Goal: Information Seeking & Learning: Learn about a topic

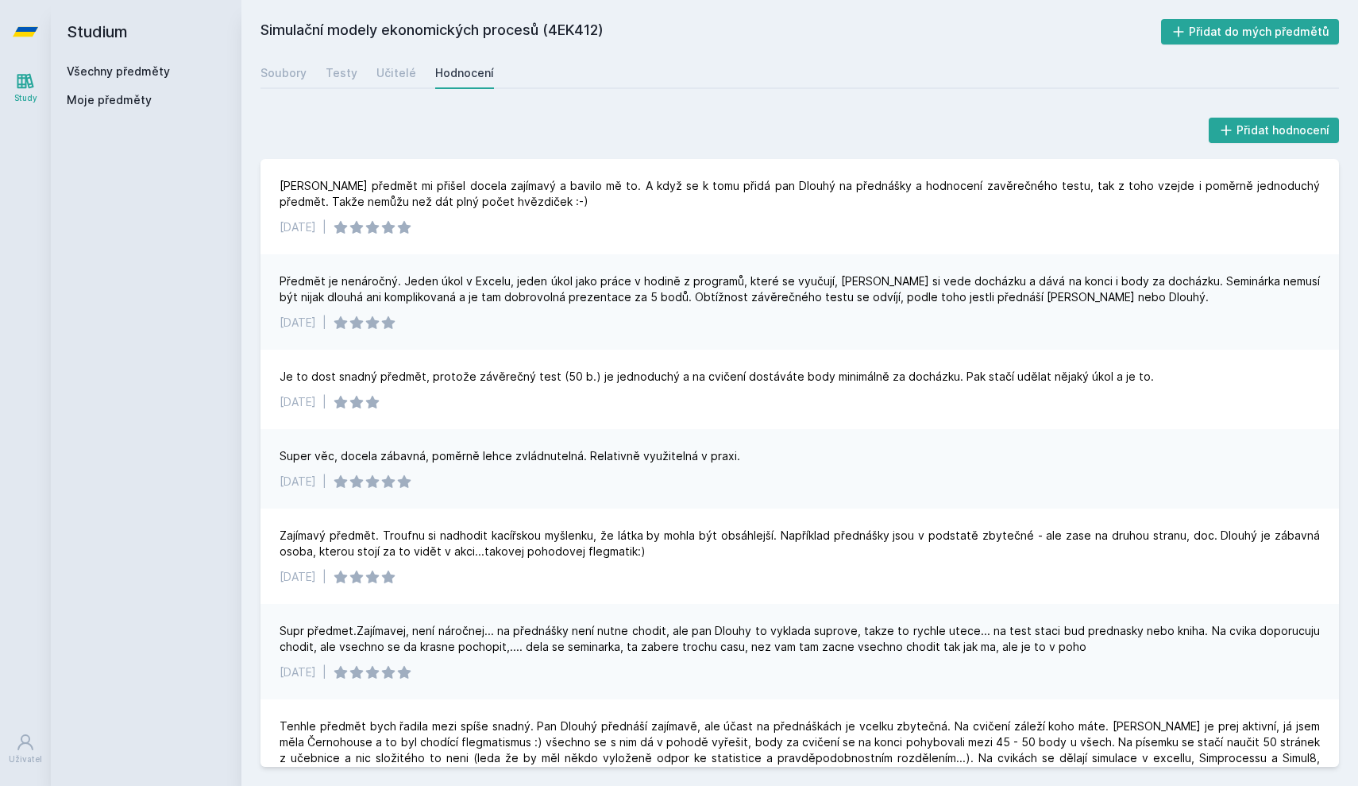
click at [132, 70] on link "Všechny předměty" at bounding box center [118, 71] width 103 height 14
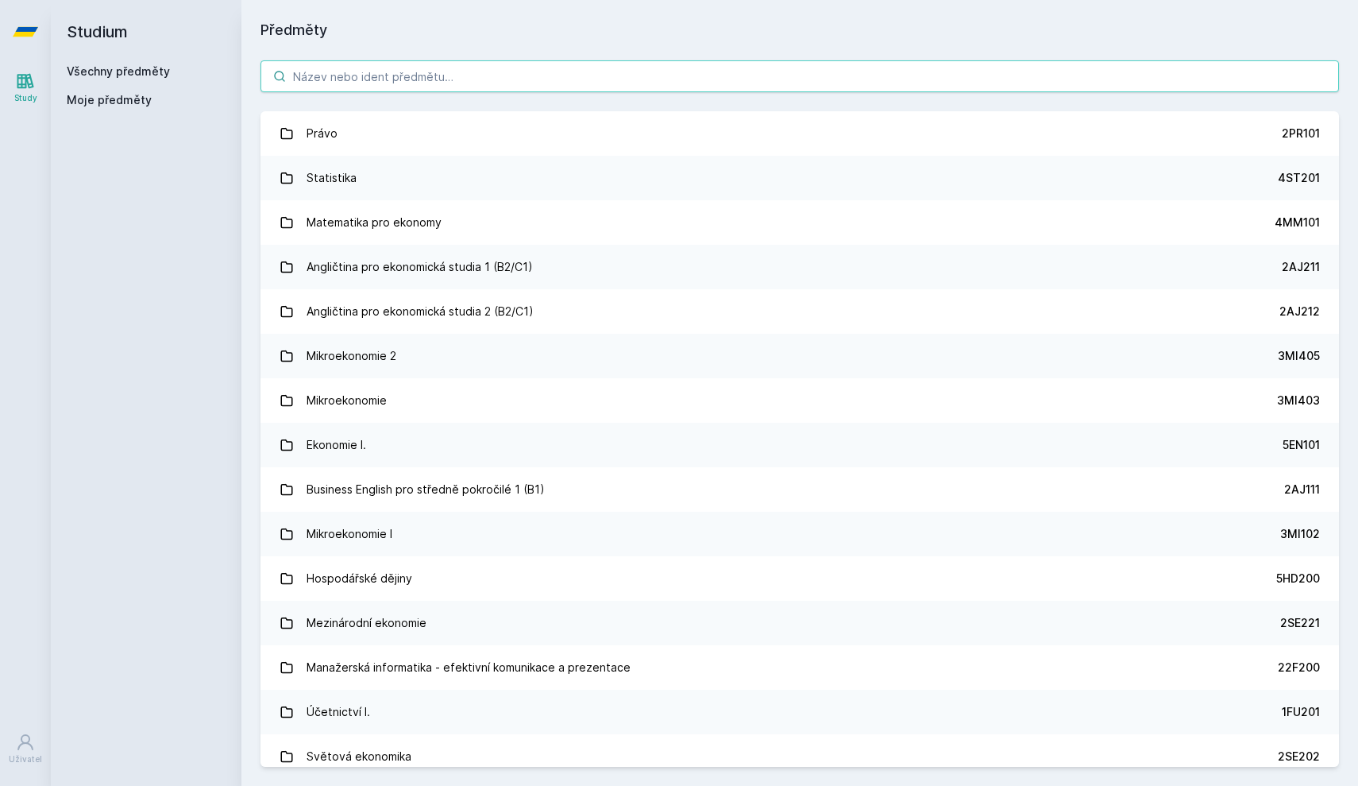
click at [342, 78] on input "search" at bounding box center [800, 76] width 1079 height 32
paste input "4ST204"
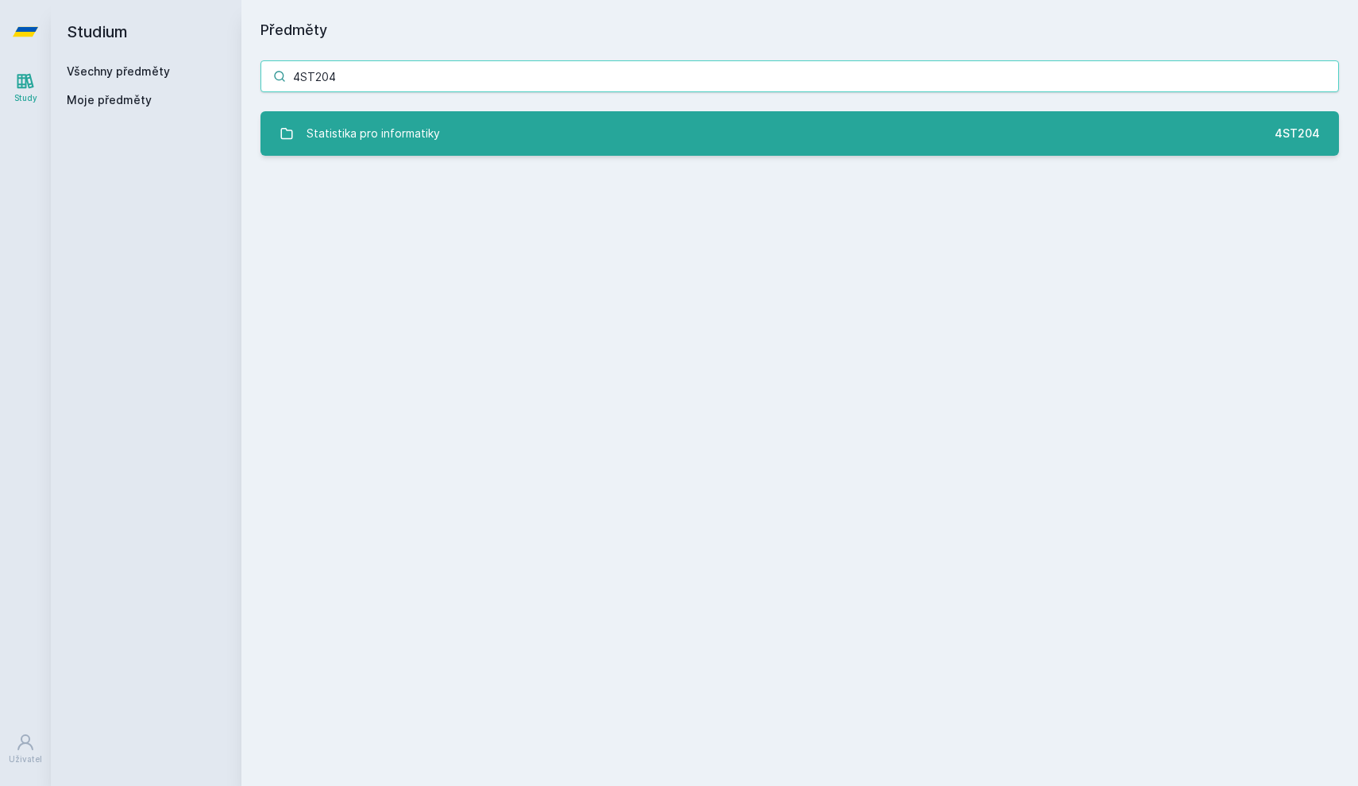
type input "4ST204"
click at [360, 134] on div "Statistika pro informatiky" at bounding box center [373, 134] width 133 height 32
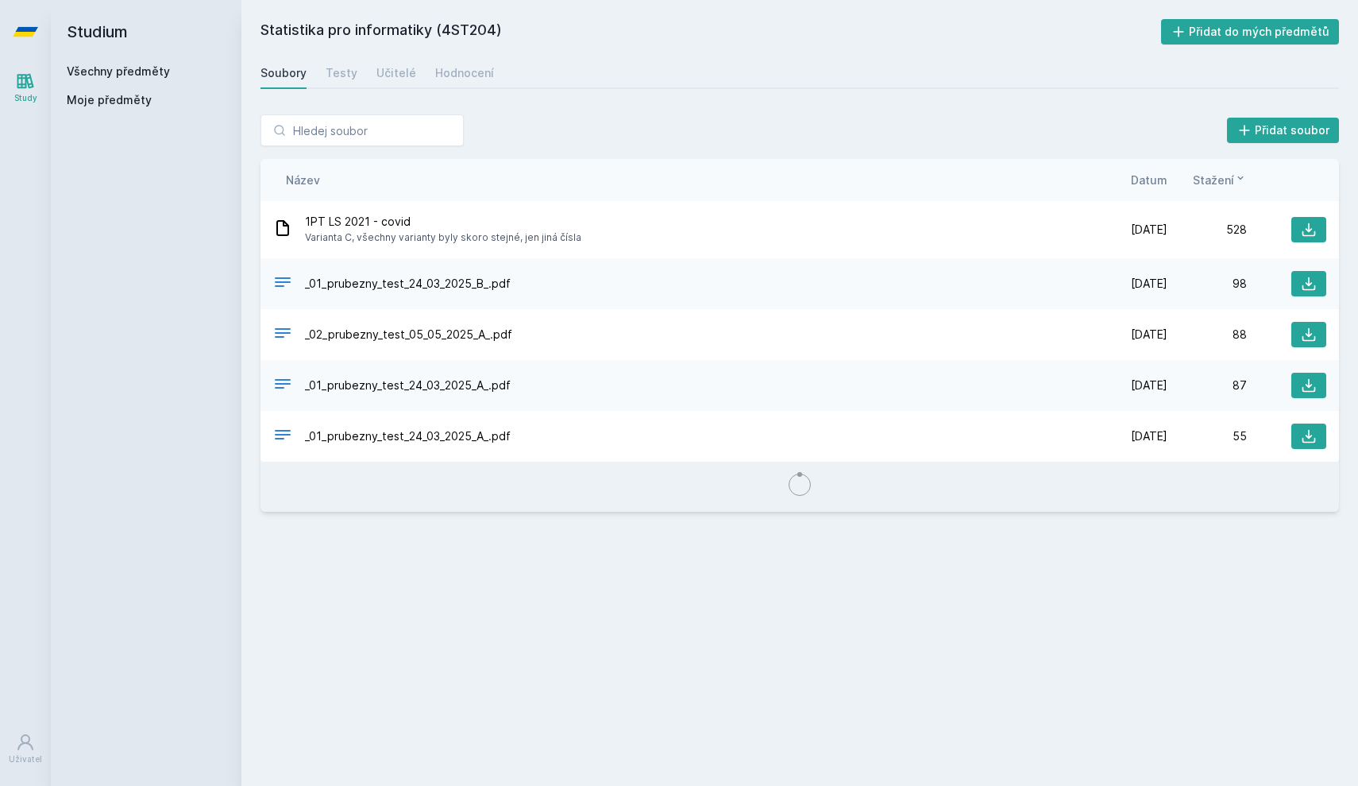
click at [471, 54] on div "Statistika pro informatiky (4ST204) Přidat do mých předmětů [GEOGRAPHIC_DATA] T…" at bounding box center [800, 393] width 1079 height 748
click at [461, 71] on div "Hodnocení" at bounding box center [464, 73] width 59 height 16
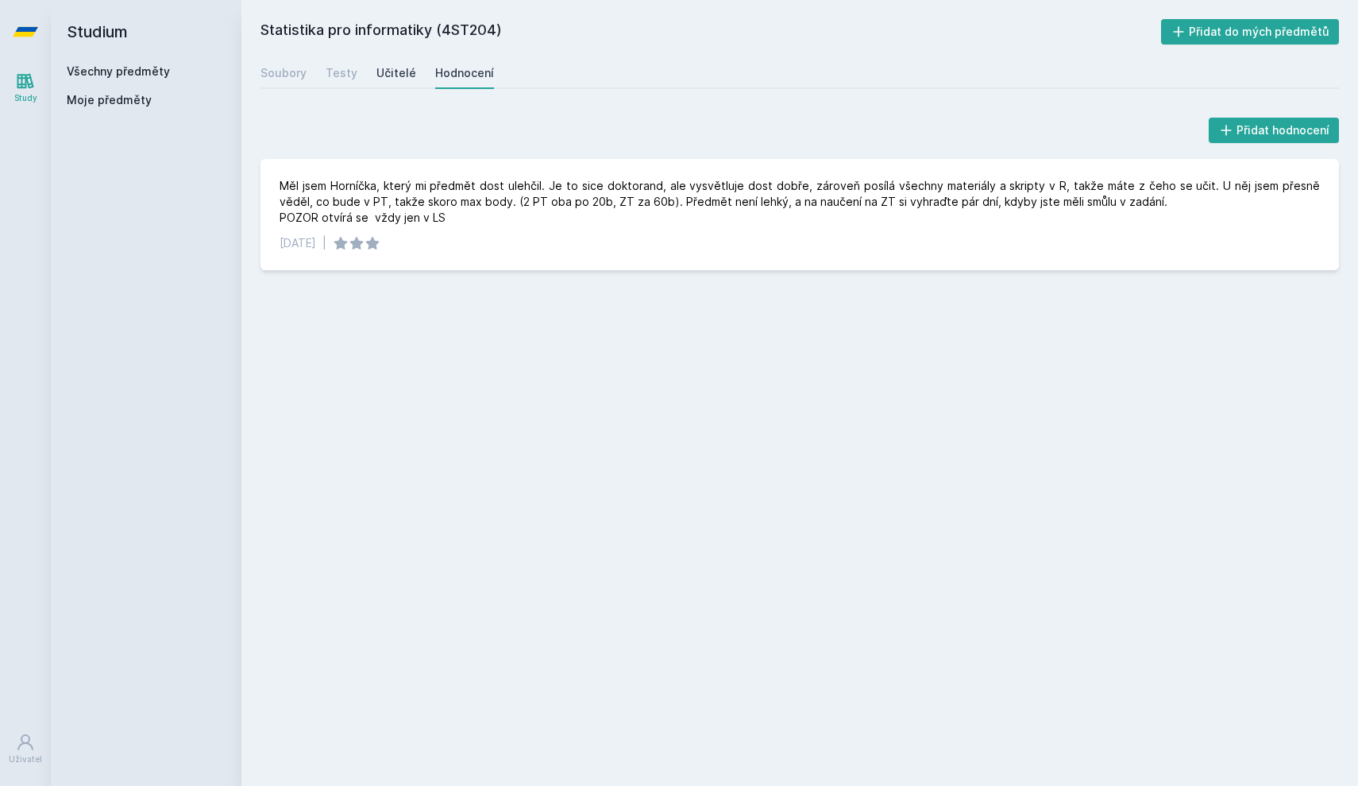
click at [388, 80] on div "Učitelé" at bounding box center [397, 73] width 40 height 16
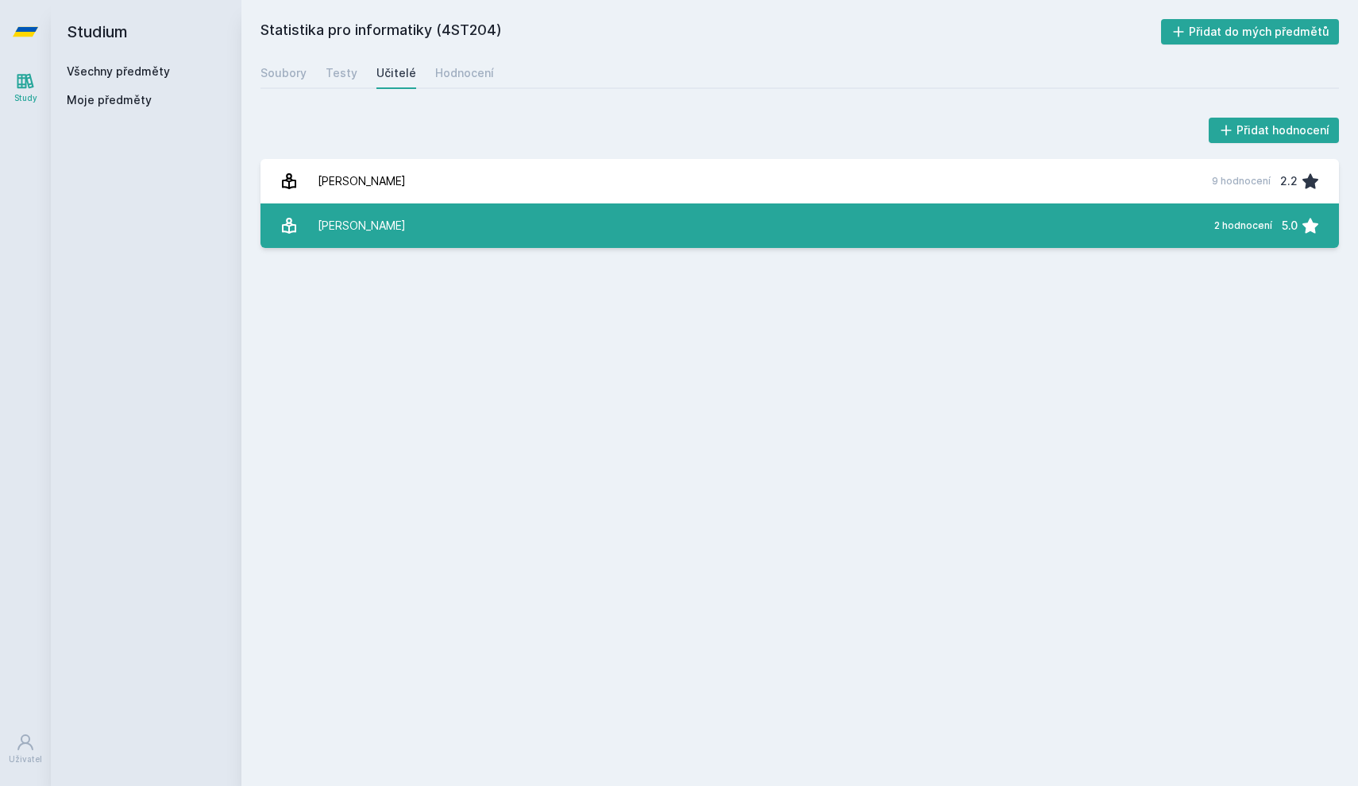
click at [459, 237] on link "[PERSON_NAME] 2 hodnocení 5.0" at bounding box center [800, 225] width 1079 height 44
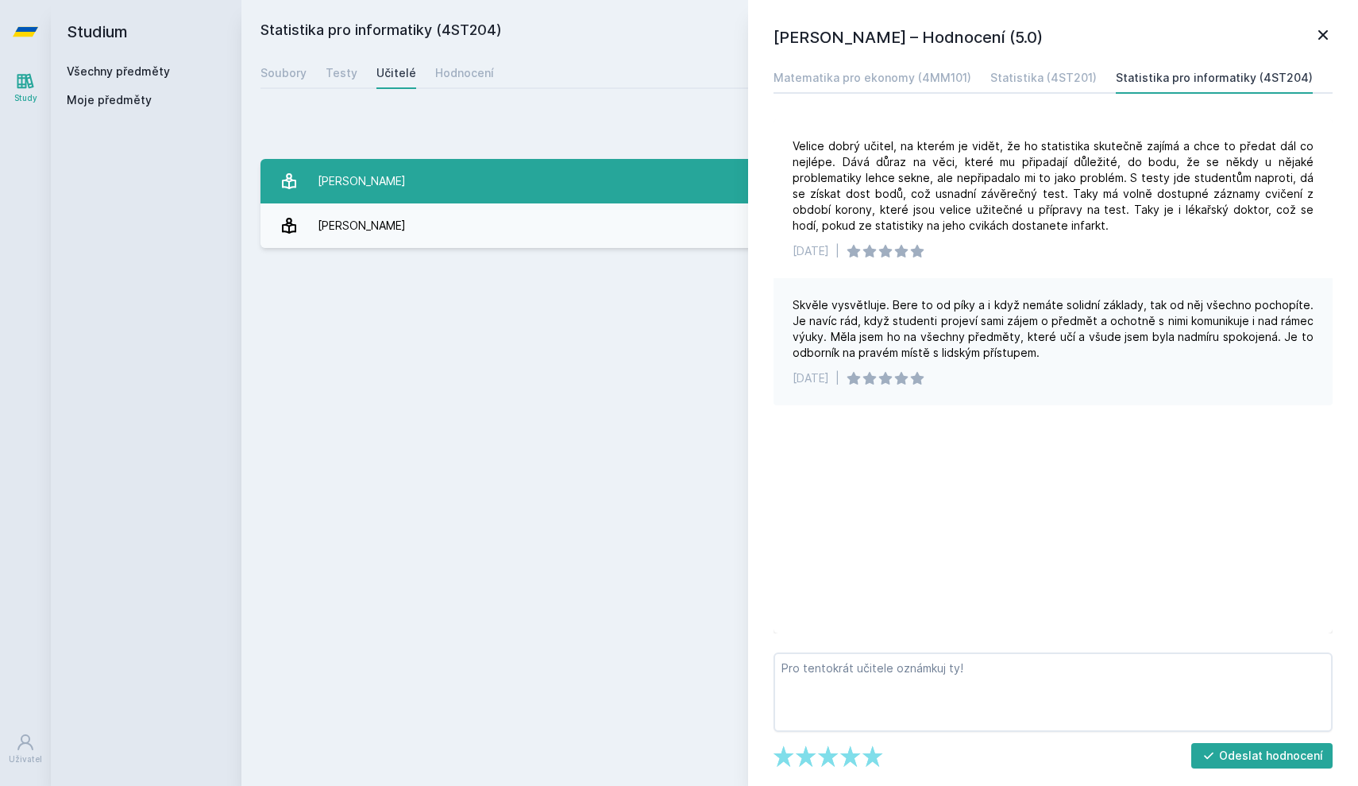
click at [484, 166] on link "[PERSON_NAME] 9 hodnocení 2.2" at bounding box center [800, 181] width 1079 height 44
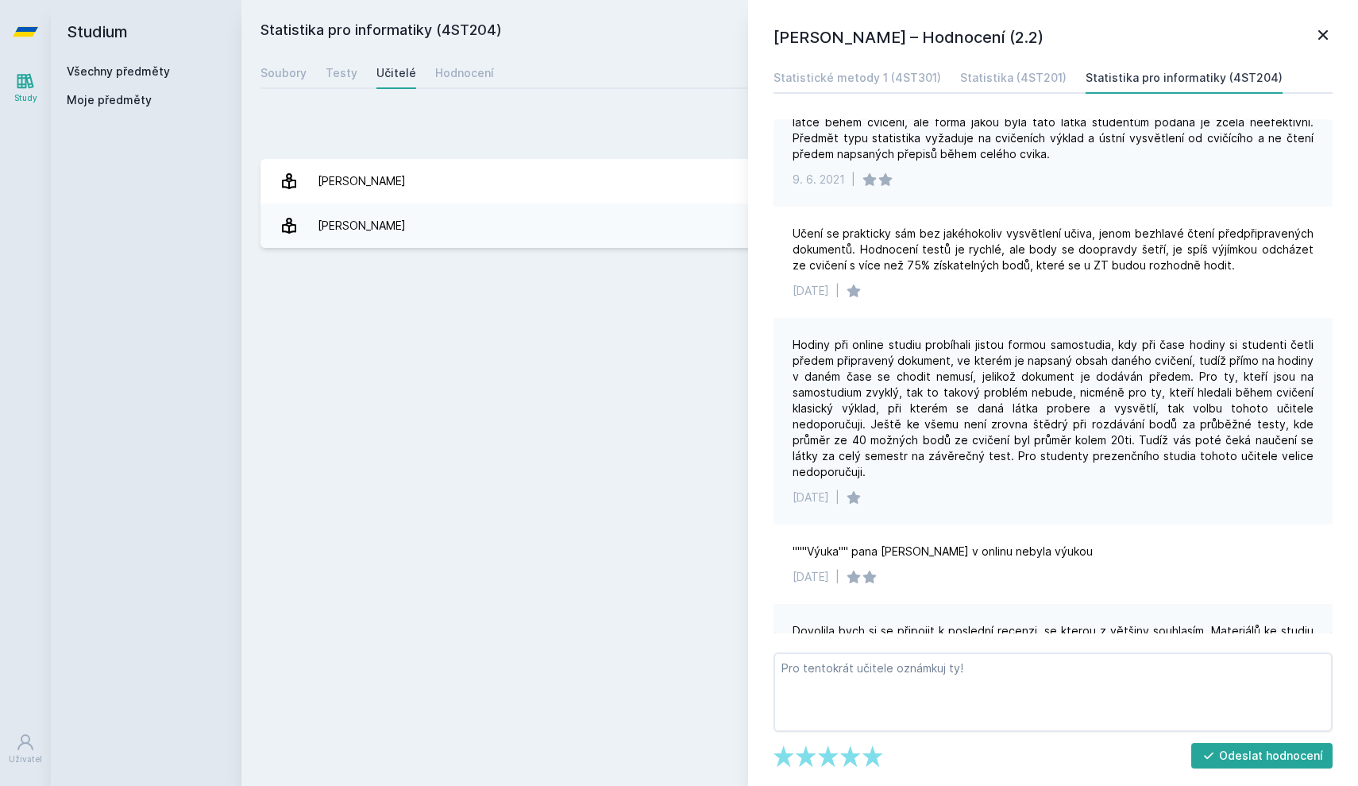
scroll to position [228, 0]
click at [1333, 29] on div "[PERSON_NAME] – Hodnocení (2.2) Statistické metody 1 (4ST301) Statistika (4ST20…" at bounding box center [1053, 393] width 610 height 786
click at [1324, 28] on icon at bounding box center [1323, 34] width 19 height 19
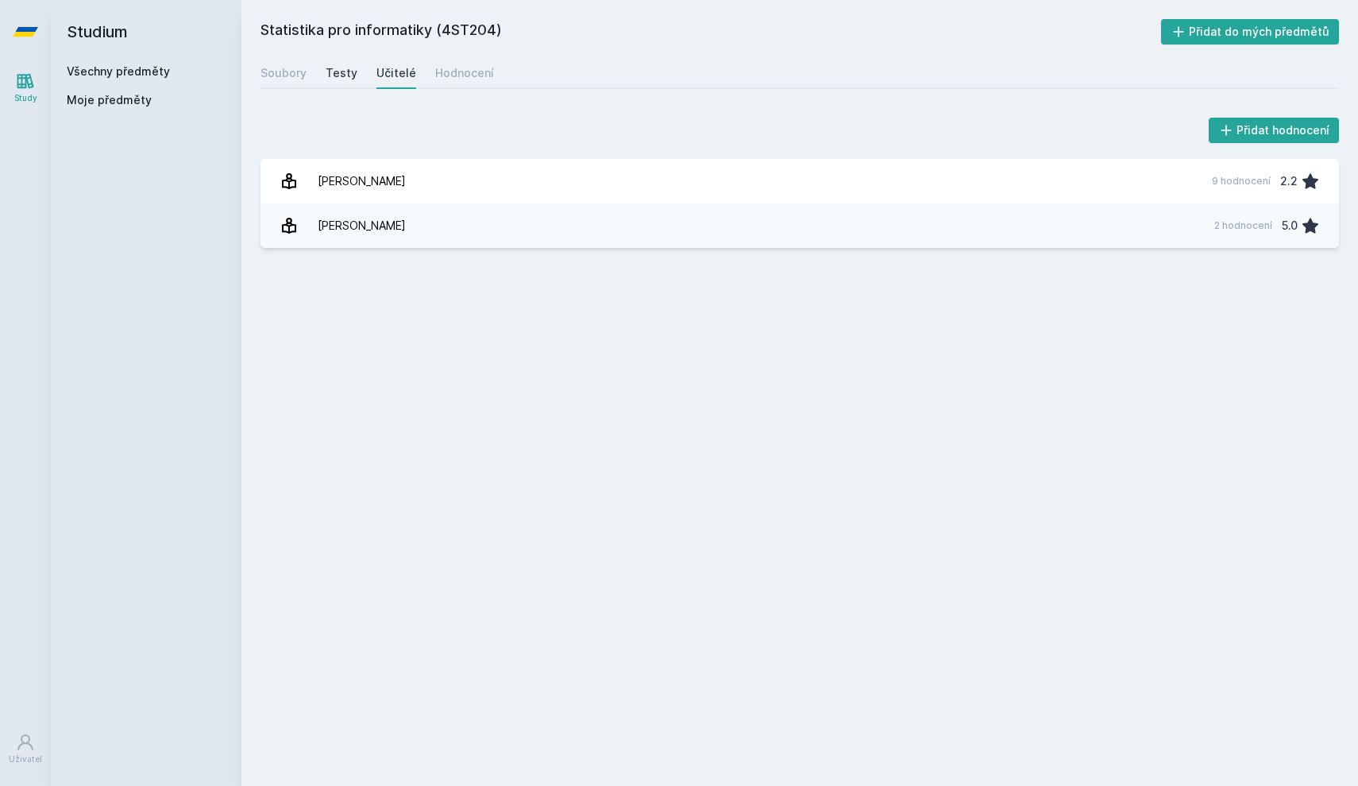
click at [347, 67] on div "Testy" at bounding box center [342, 73] width 32 height 16
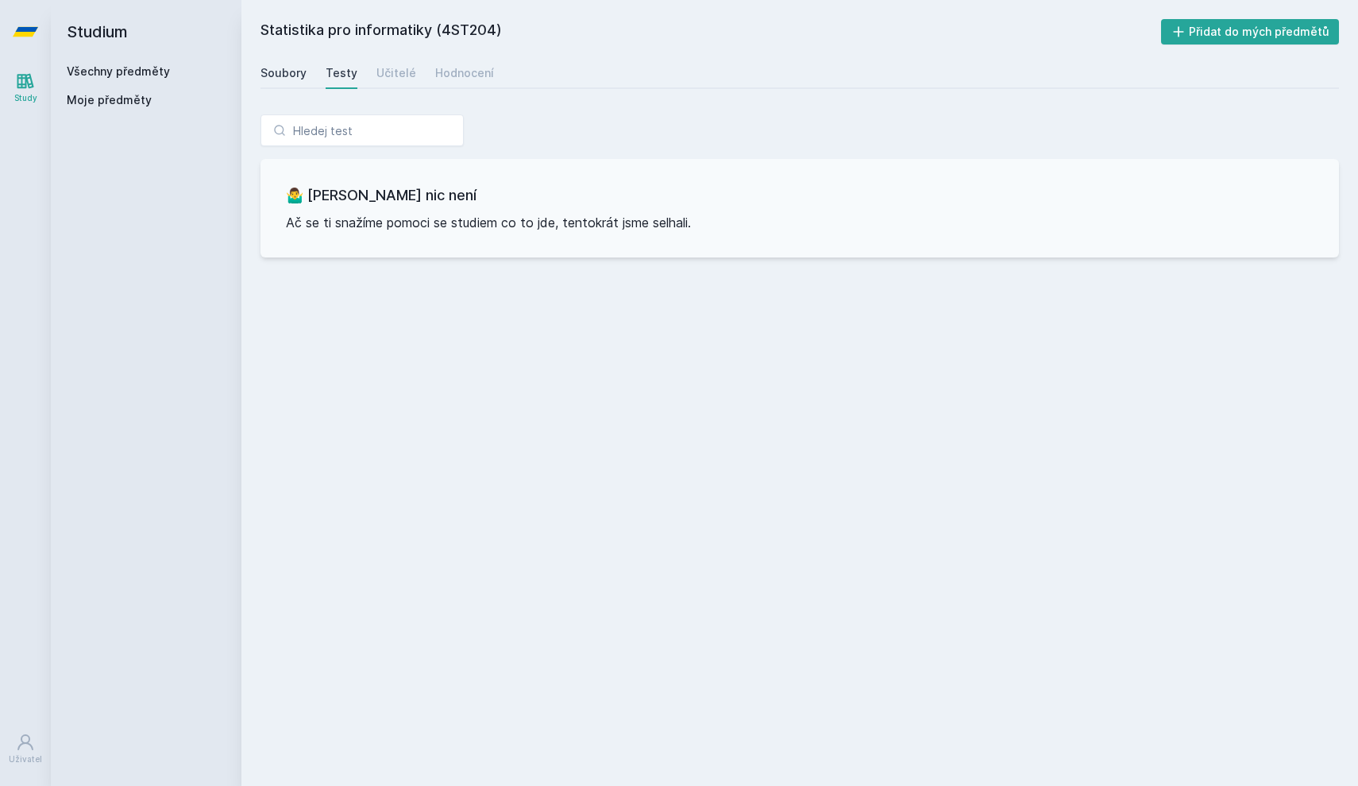
click at [281, 62] on link "Soubory" at bounding box center [284, 73] width 46 height 32
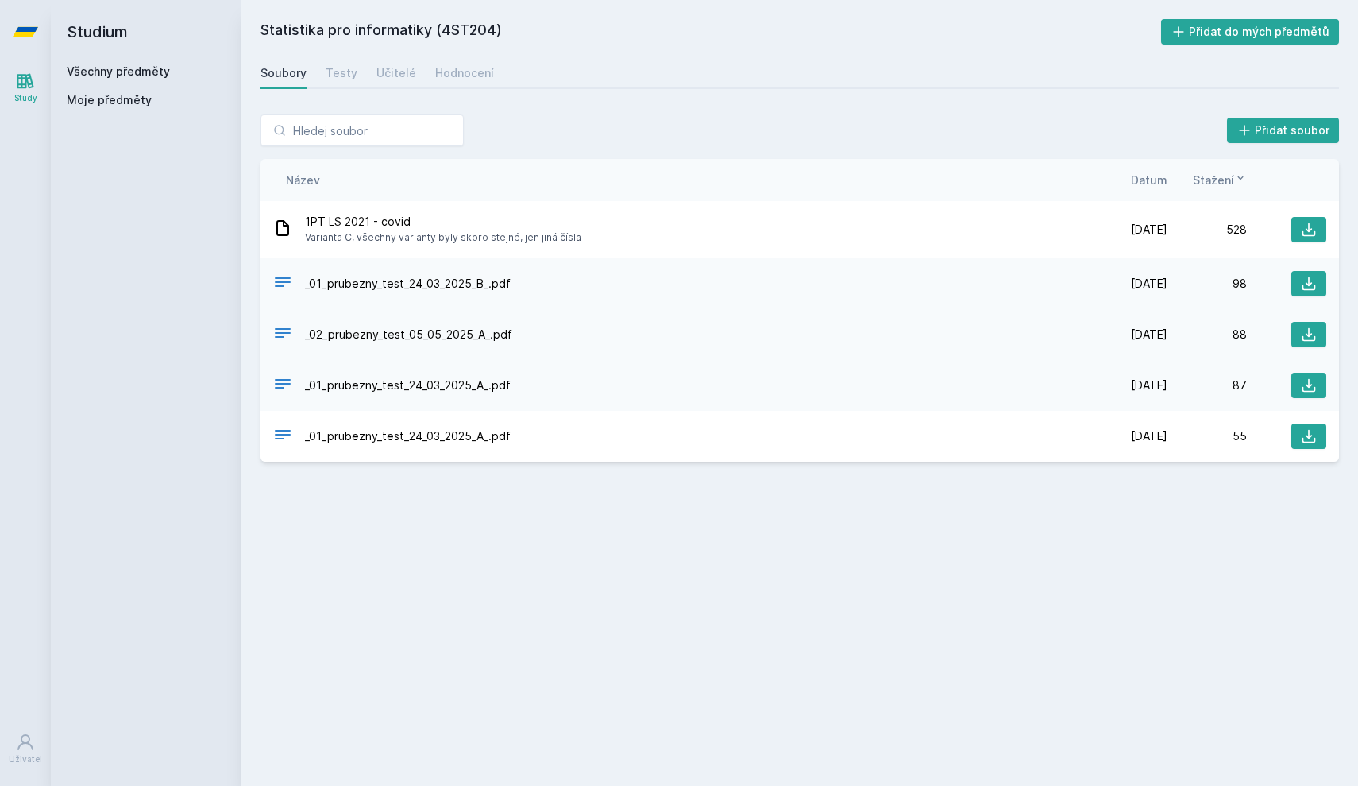
click at [514, 317] on div "_02_prubezny_test_05_05_2025_A_.pdf [DATE] [DATE] 88" at bounding box center [800, 334] width 1079 height 51
click at [508, 338] on span "_02_prubezny_test_05_05_2025_A_.pdf" at bounding box center [408, 334] width 207 height 16
click at [365, 326] on div "_02_prubezny_test_05_05_2025_A_.pdf" at bounding box center [680, 334] width 815 height 23
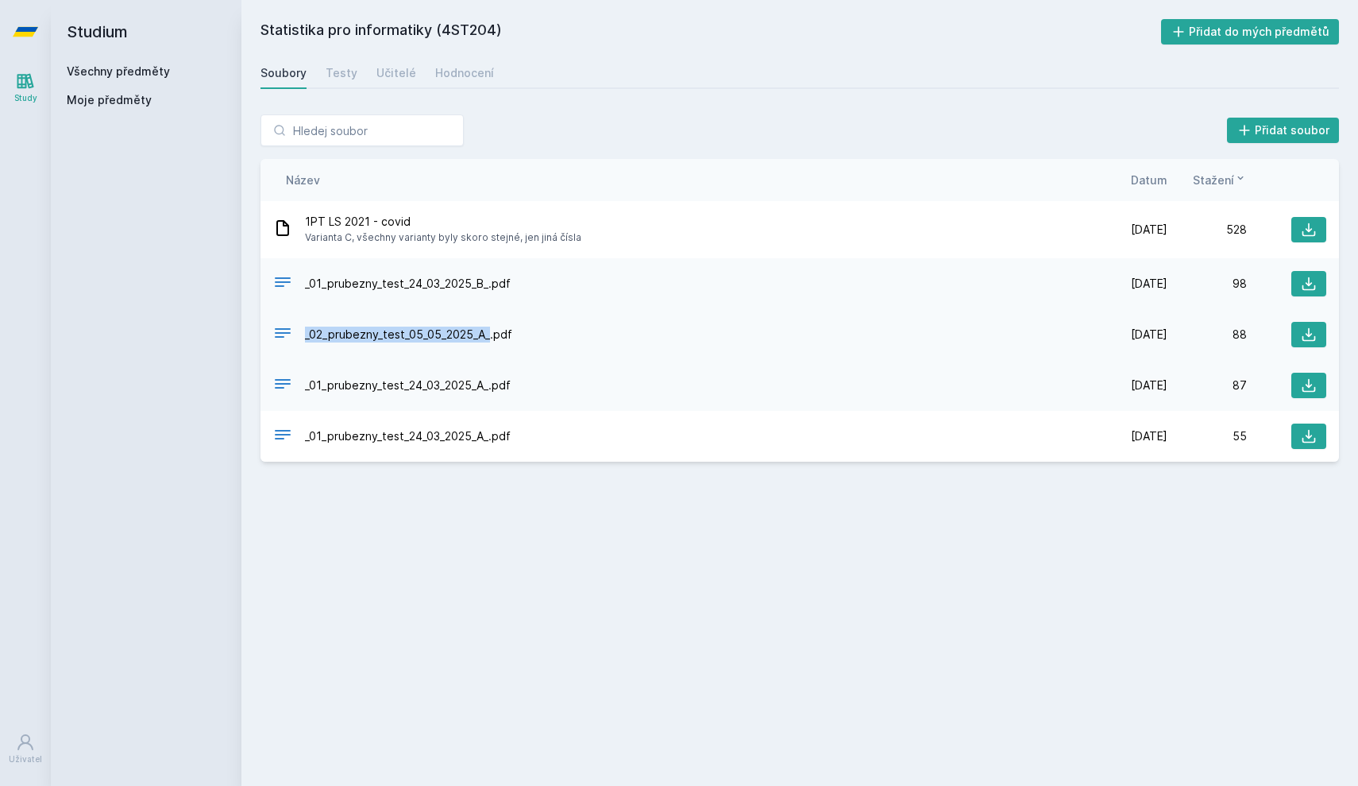
click at [284, 336] on icon at bounding box center [282, 332] width 19 height 19
click at [111, 65] on link "Všechny předměty" at bounding box center [118, 71] width 103 height 14
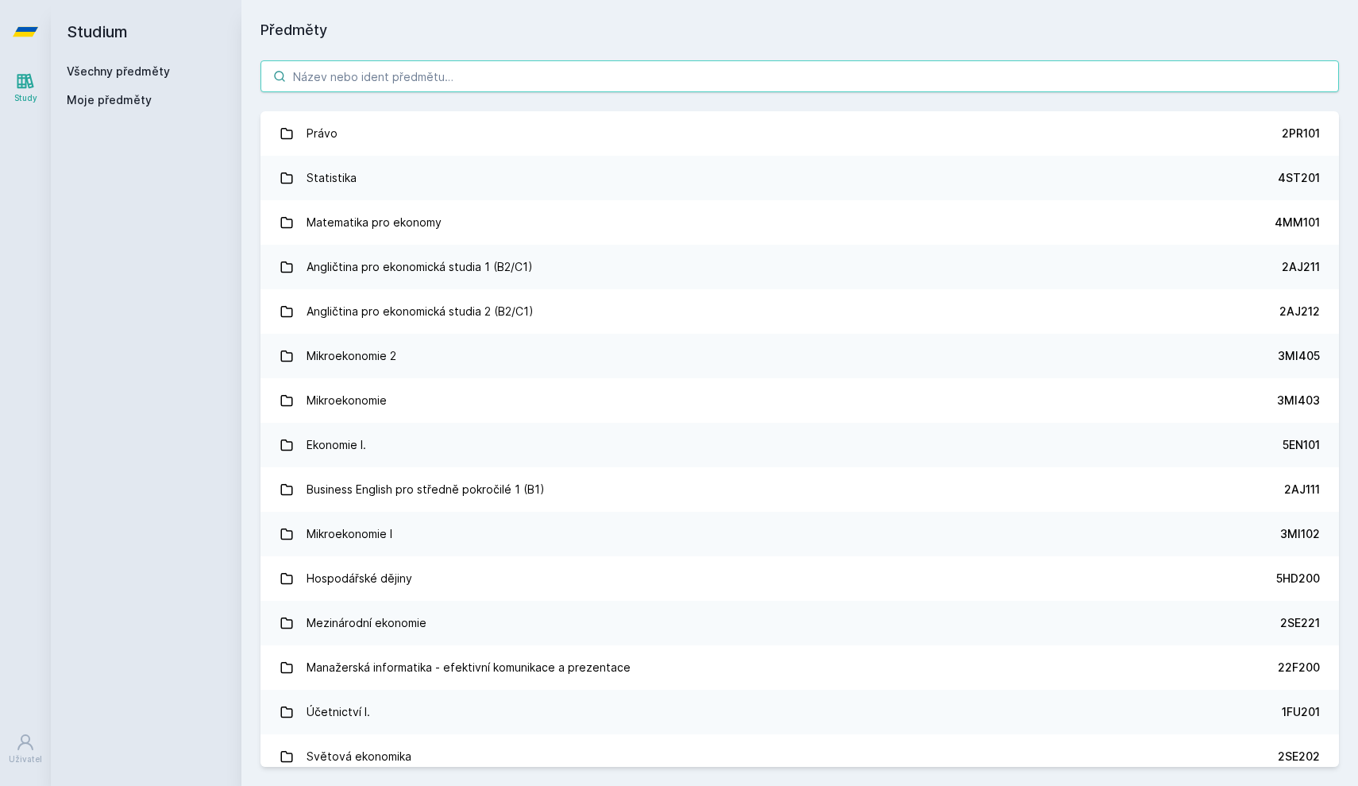
click at [346, 66] on input "search" at bounding box center [800, 76] width 1079 height 32
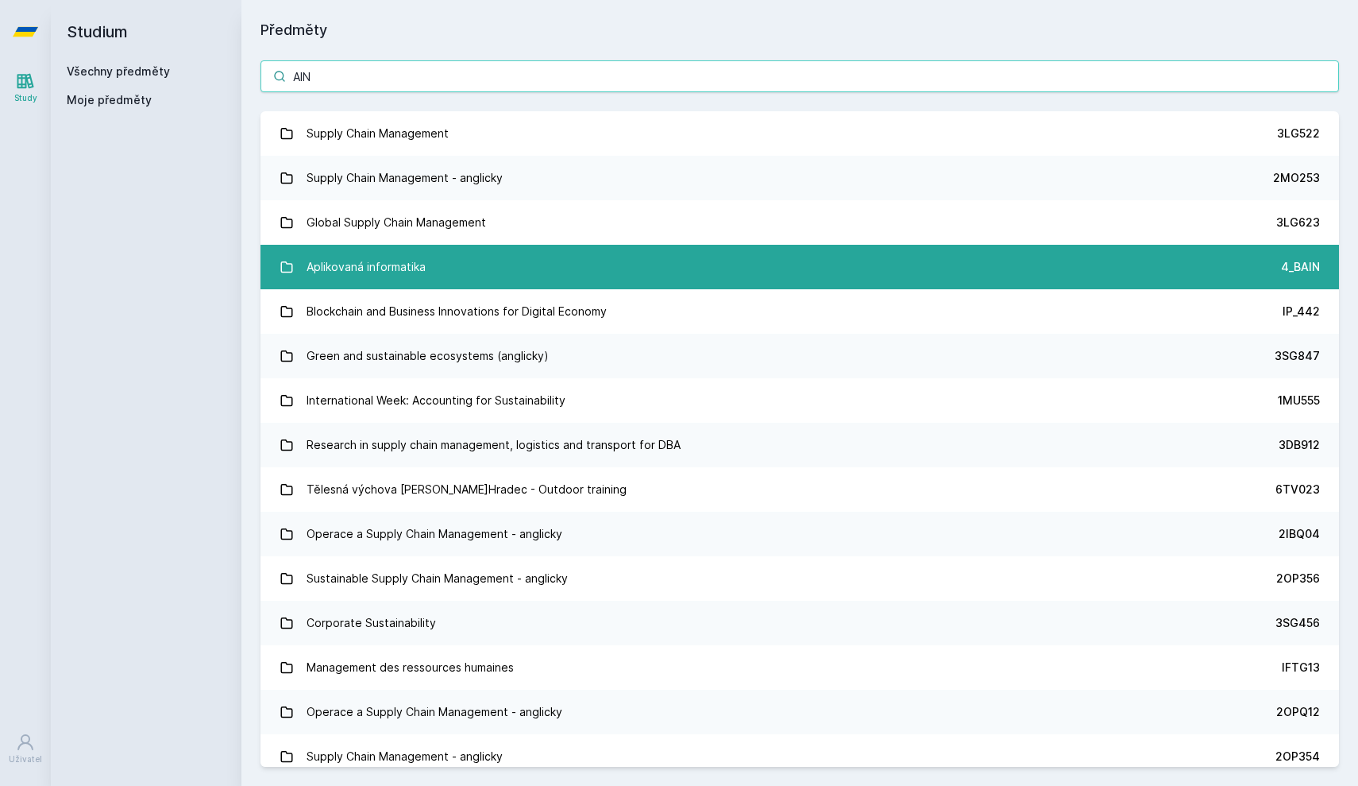
type input "AIN"
click at [558, 262] on link "Aplikovaná informatika 4_BAIN" at bounding box center [800, 267] width 1079 height 44
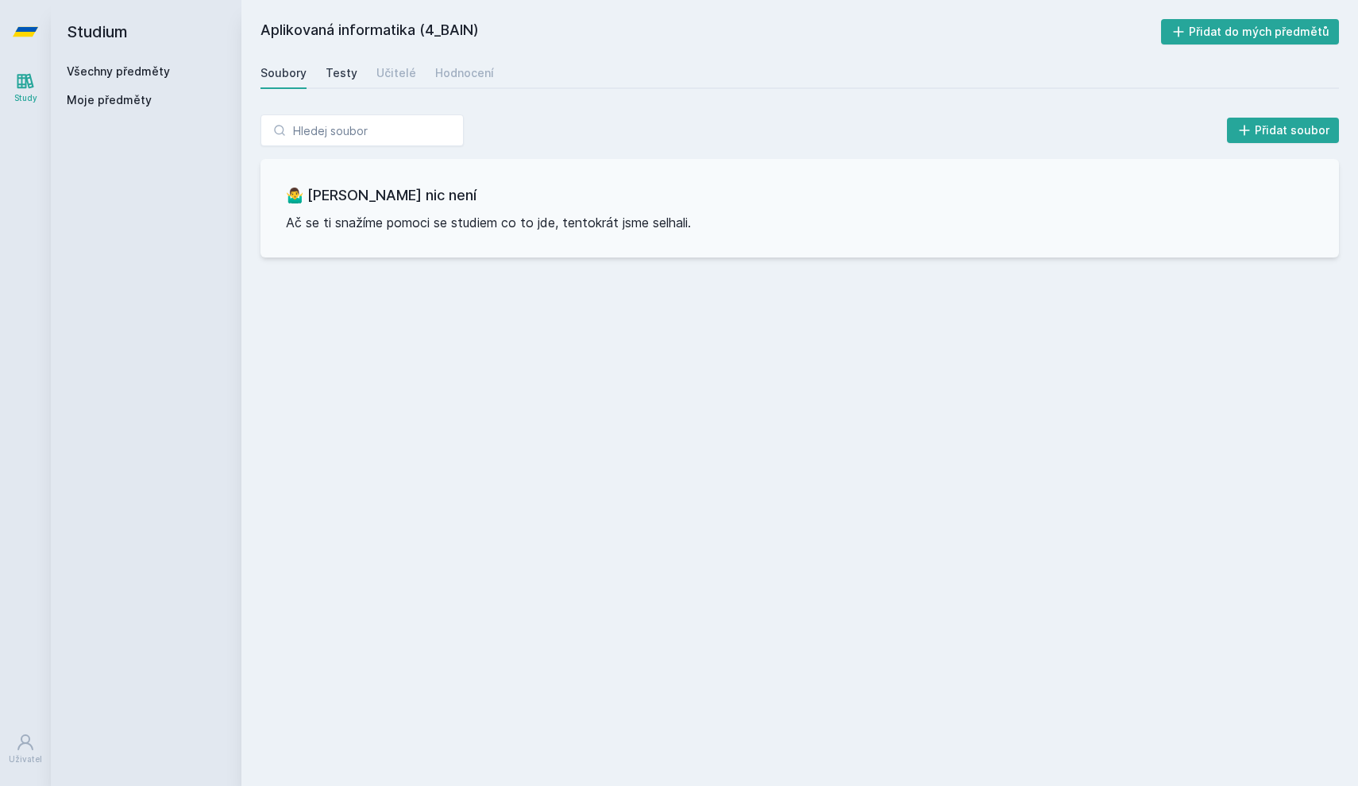
click at [349, 79] on div "Testy" at bounding box center [342, 73] width 32 height 16
click at [399, 71] on div "Učitelé" at bounding box center [397, 73] width 40 height 16
click at [454, 78] on div "Hodnocení" at bounding box center [464, 73] width 59 height 16
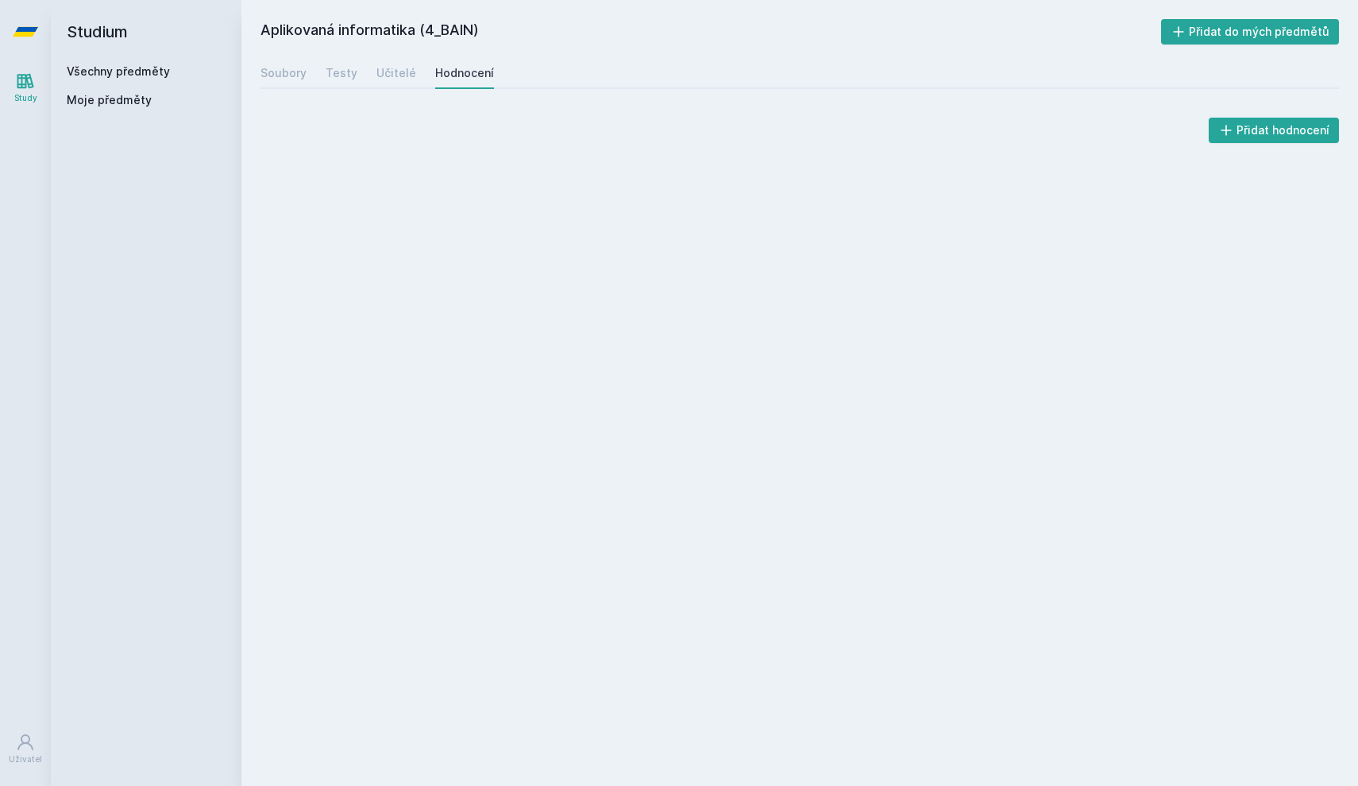
click at [381, 27] on h2 "Aplikovaná informatika (4_BAIN)" at bounding box center [711, 31] width 901 height 25
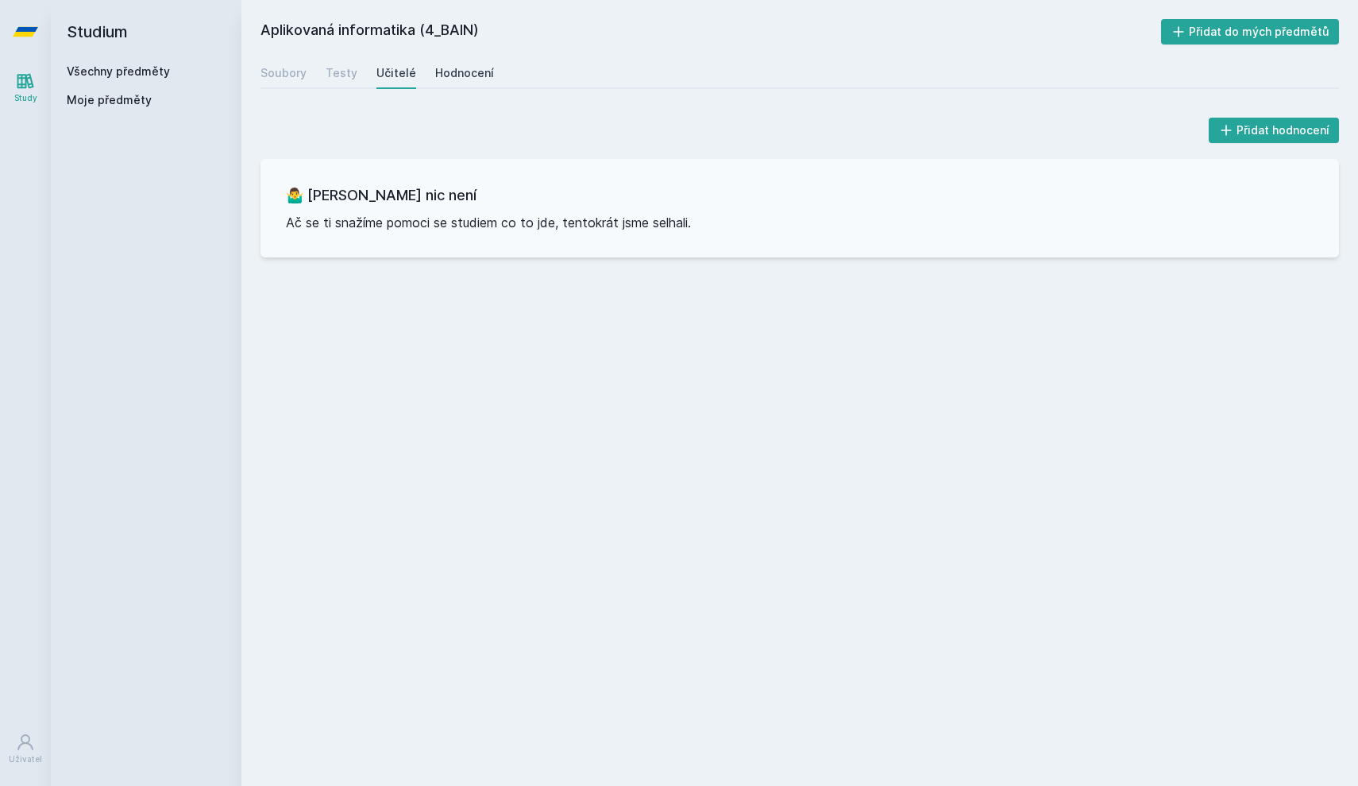
click at [456, 70] on div "Hodnocení" at bounding box center [464, 73] width 59 height 16
click at [128, 76] on link "Všechny předměty" at bounding box center [118, 71] width 103 height 14
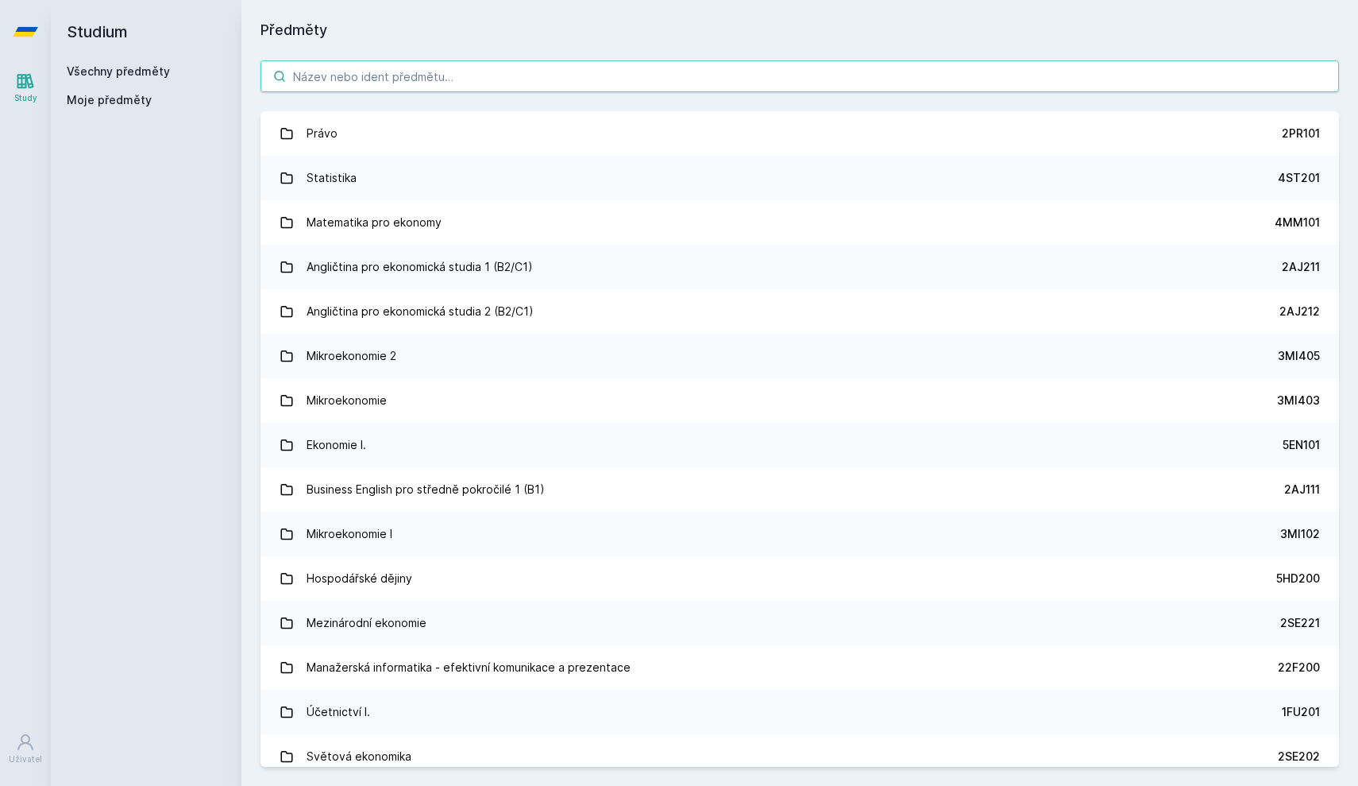
click at [360, 70] on input "search" at bounding box center [800, 76] width 1079 height 32
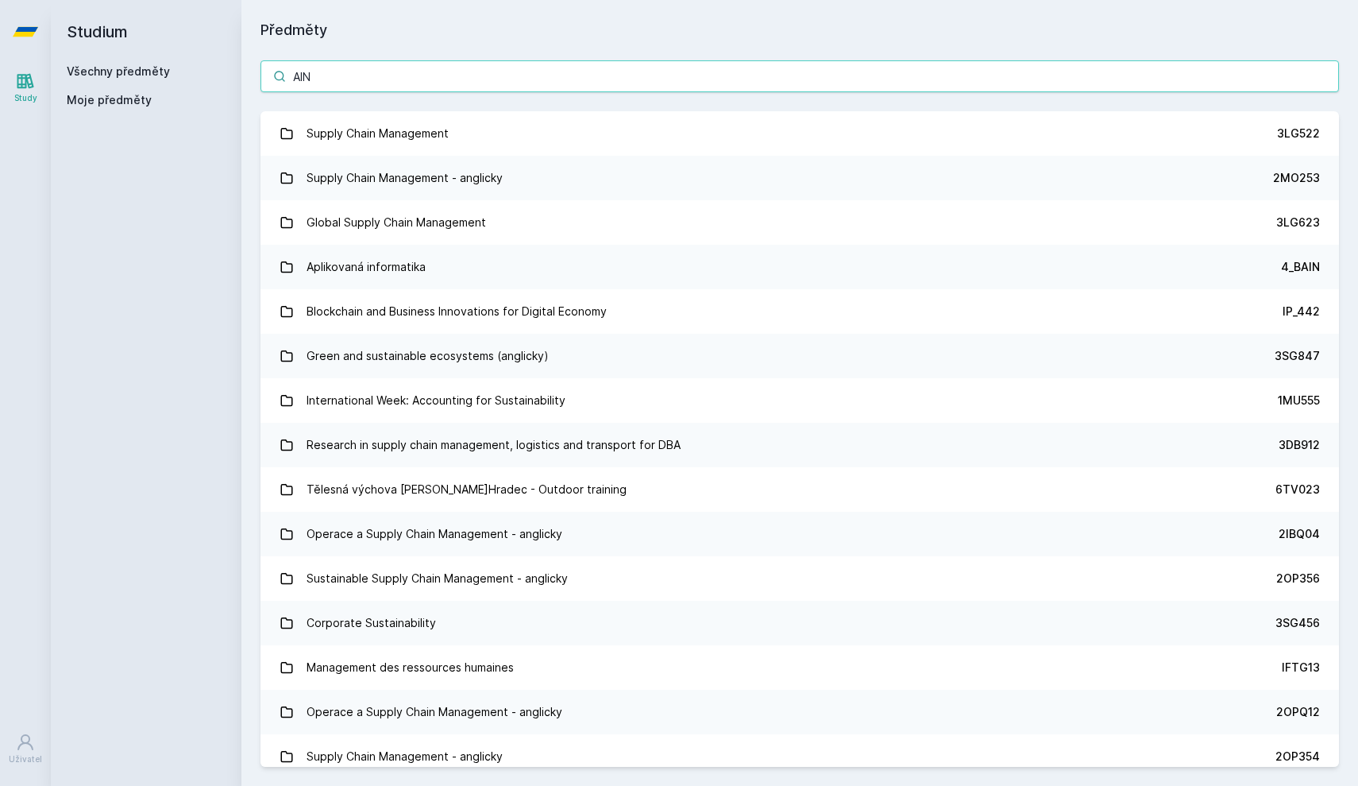
type input "AIN"
click at [112, 81] on div "Všechny předměty Moje předměty" at bounding box center [146, 89] width 159 height 51
click at [112, 79] on div "Všechny předměty" at bounding box center [146, 72] width 159 height 16
click at [112, 75] on link "Všechny předměty" at bounding box center [118, 71] width 103 height 14
